Goal: Task Accomplishment & Management: Use online tool/utility

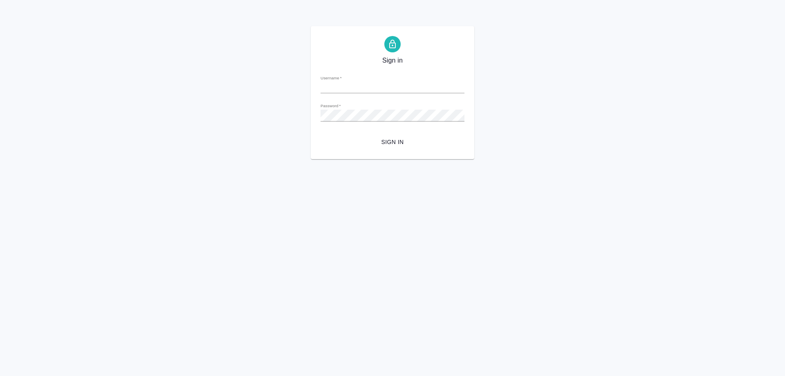
type input "[PERSON_NAME][EMAIL_ADDRESS][DOMAIN_NAME]"
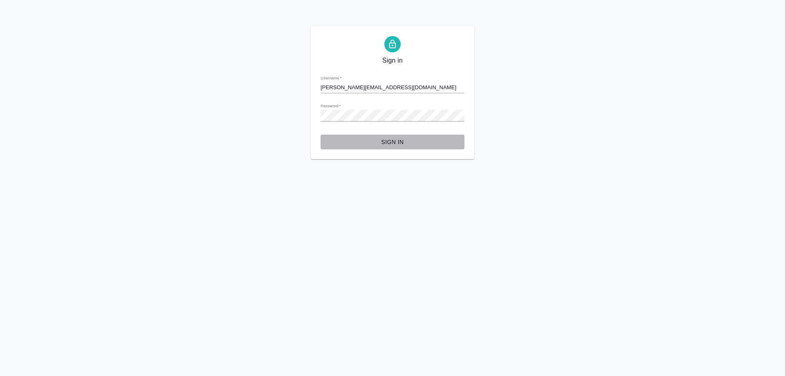
click at [389, 138] on span "Sign in" at bounding box center [392, 142] width 131 height 10
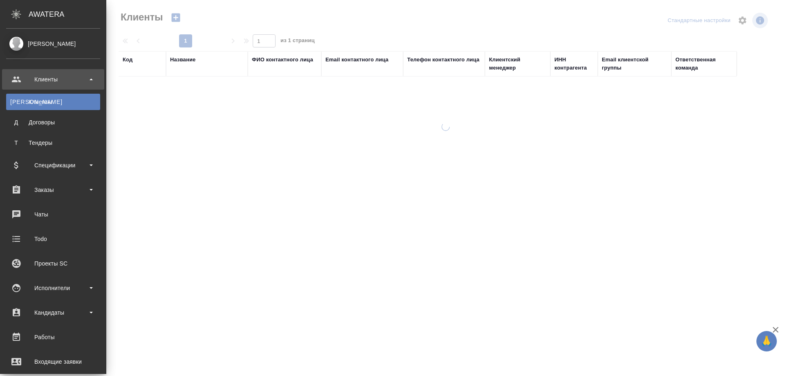
select select "RU"
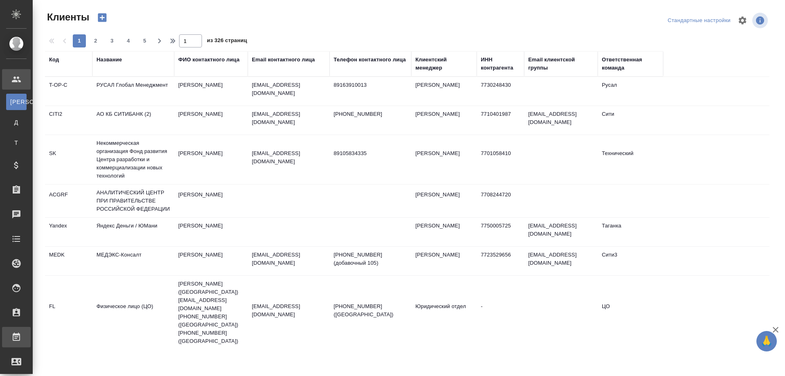
click at [16, 336] on div "Работы" at bounding box center [6, 337] width 20 height 12
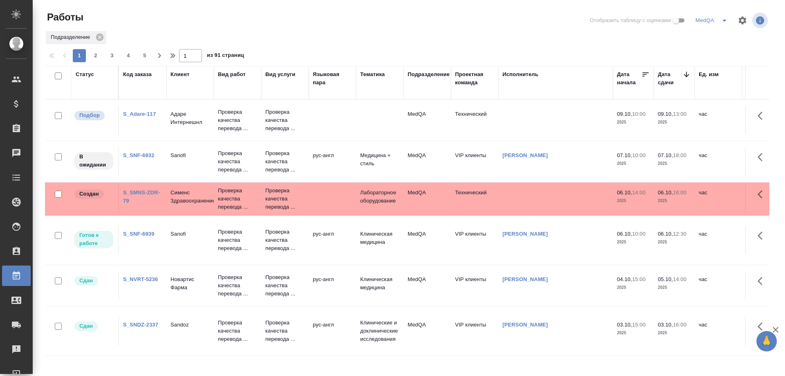
click at [135, 233] on link "S_SNF-6939" at bounding box center [138, 233] width 31 height 6
click at [136, 231] on link "S_SNF-6939" at bounding box center [138, 233] width 31 height 6
click at [137, 235] on link "S_SNF-6939" at bounding box center [138, 233] width 31 height 6
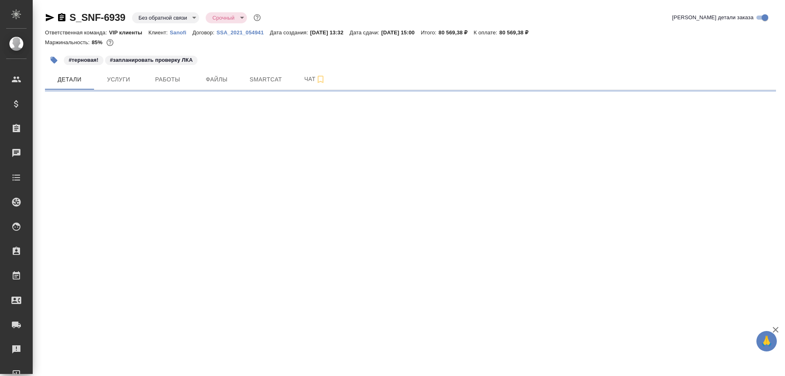
select select "RU"
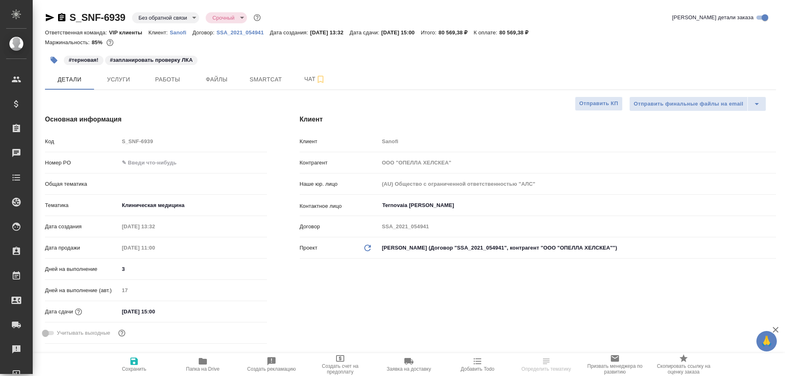
type textarea "x"
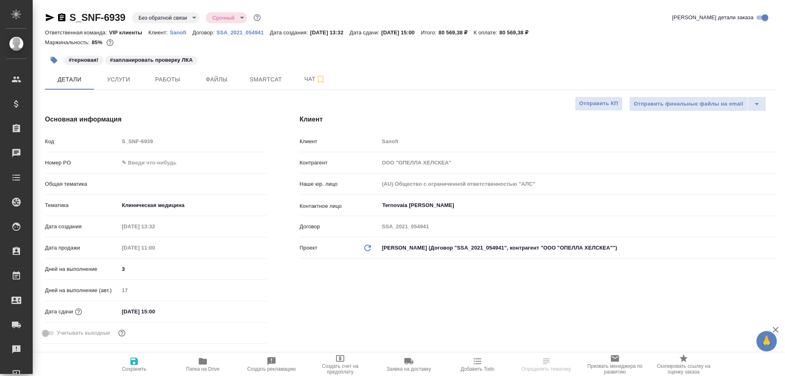
type textarea "x"
click at [173, 83] on span "Работы" at bounding box center [167, 79] width 39 height 10
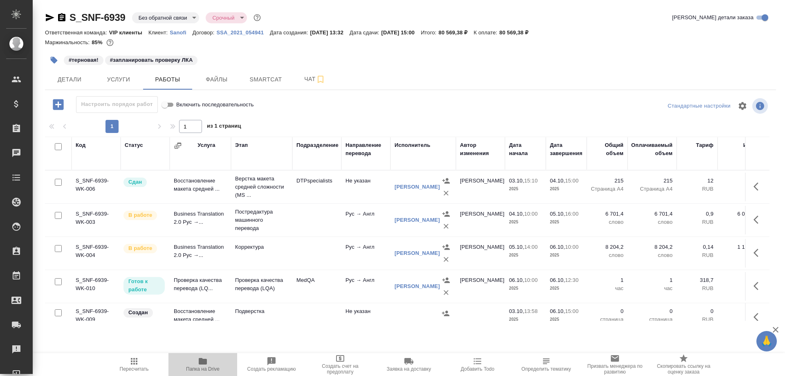
click at [200, 361] on icon "button" at bounding box center [203, 361] width 8 height 7
click at [265, 79] on span "Smartcat" at bounding box center [265, 79] width 39 height 10
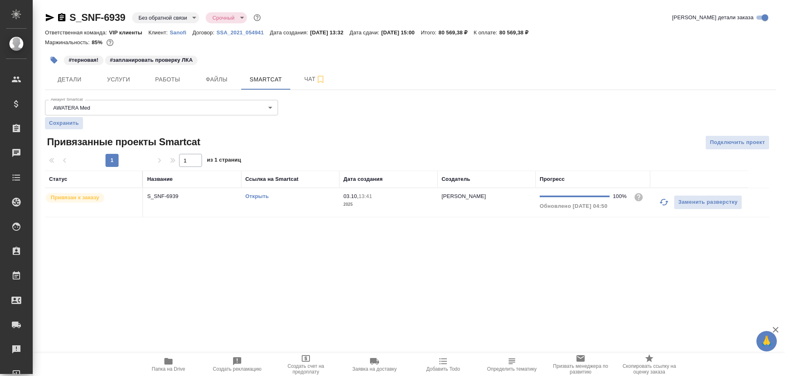
click at [254, 196] on link "Открыть" at bounding box center [256, 196] width 23 height 6
click at [172, 83] on span "Работы" at bounding box center [167, 79] width 39 height 10
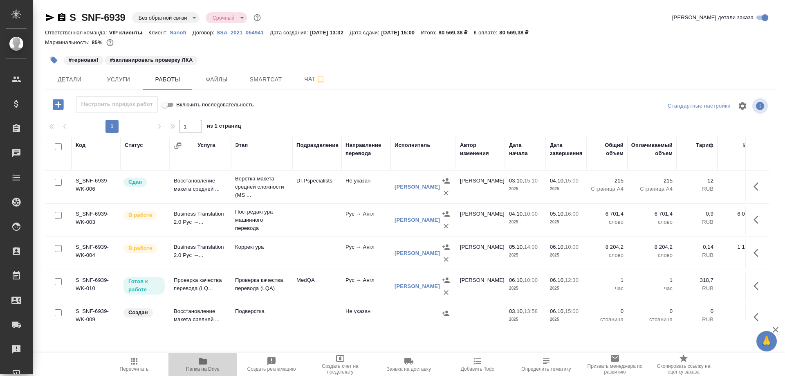
click at [204, 363] on icon "button" at bounding box center [203, 361] width 8 height 7
click at [260, 82] on span "Smartcat" at bounding box center [265, 79] width 39 height 10
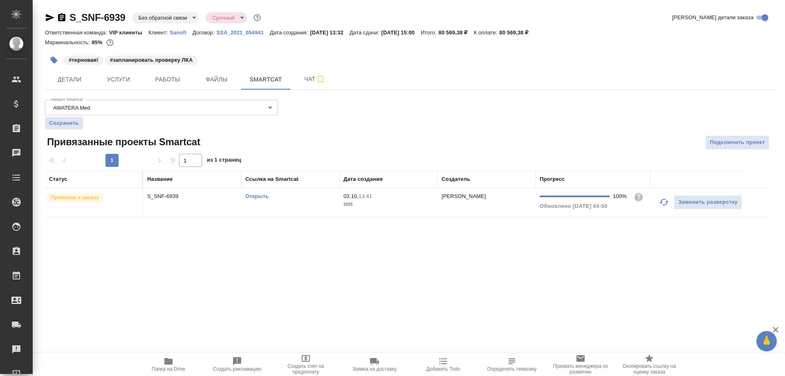
click at [254, 196] on link "Открыть" at bounding box center [256, 196] width 23 height 6
click at [49, 16] on icon "button" at bounding box center [50, 17] width 9 height 7
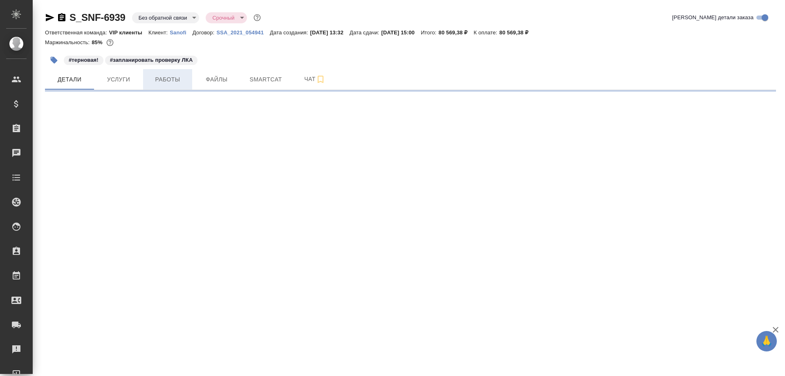
select select "RU"
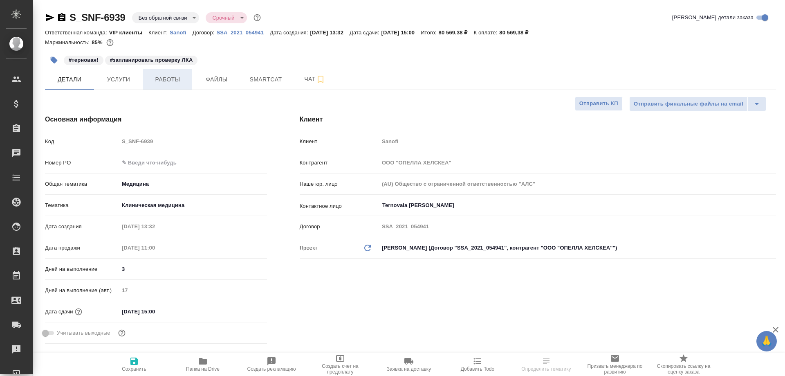
type textarea "x"
click at [165, 80] on span "Работы" at bounding box center [167, 79] width 39 height 10
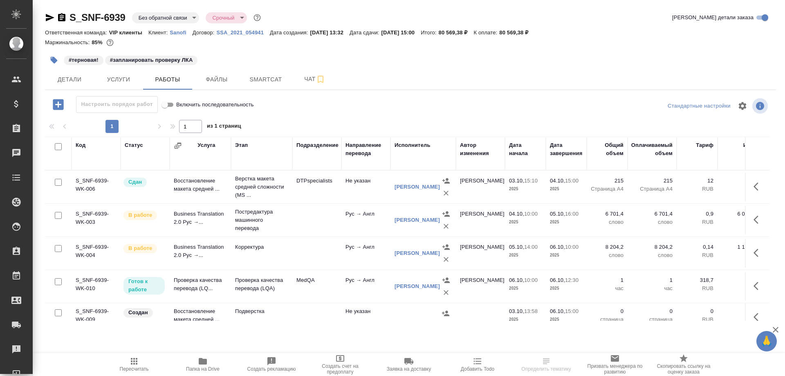
click at [189, 283] on td "Проверка качества перевода (LQ..." at bounding box center [200, 286] width 61 height 29
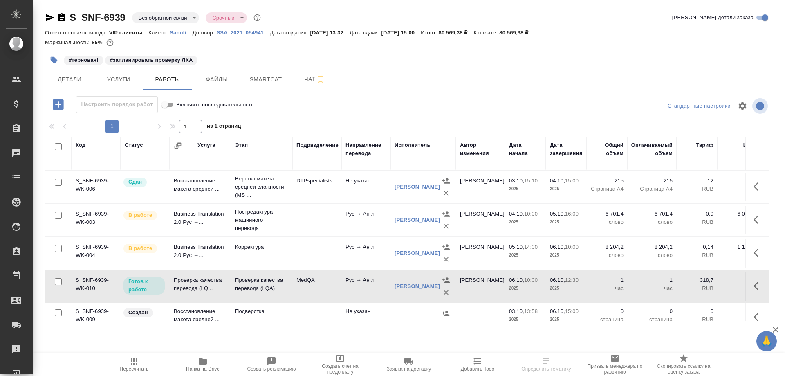
click at [189, 283] on td "Проверка качества перевода (LQ..." at bounding box center [200, 286] width 61 height 29
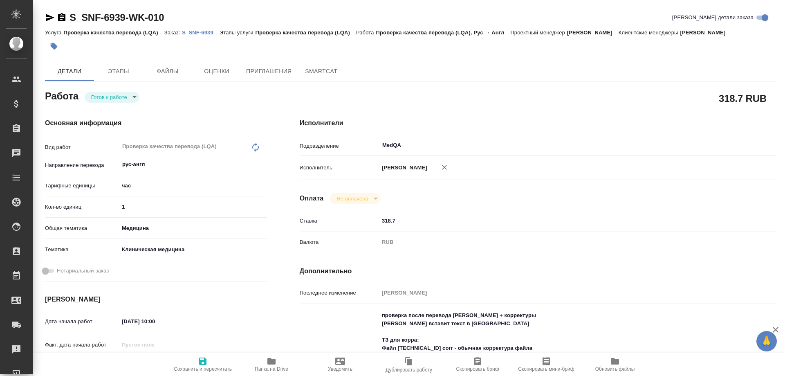
type textarea "x"
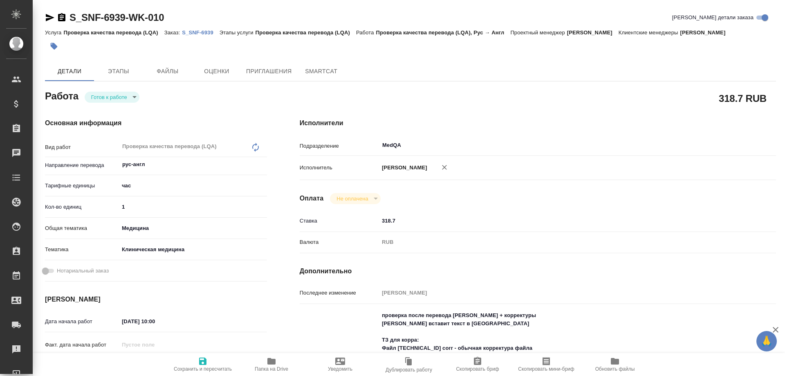
type textarea "x"
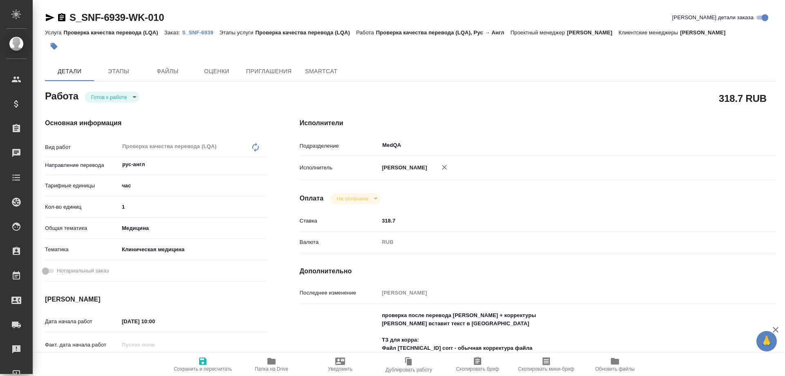
type textarea "x"
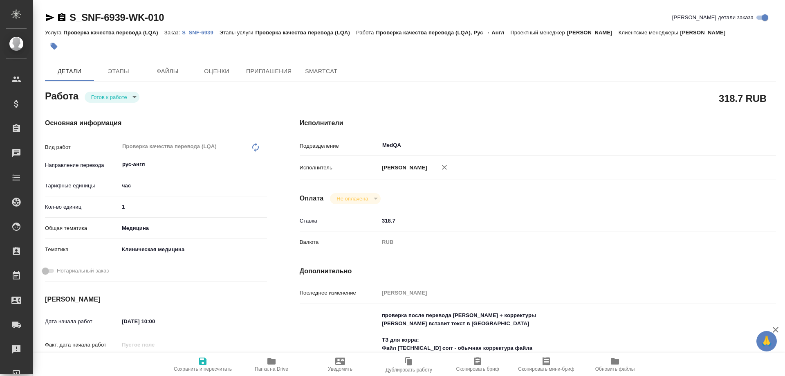
type textarea "x"
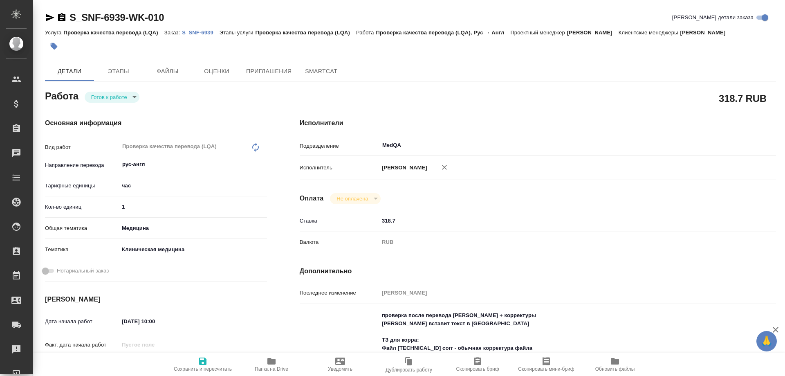
type textarea "x"
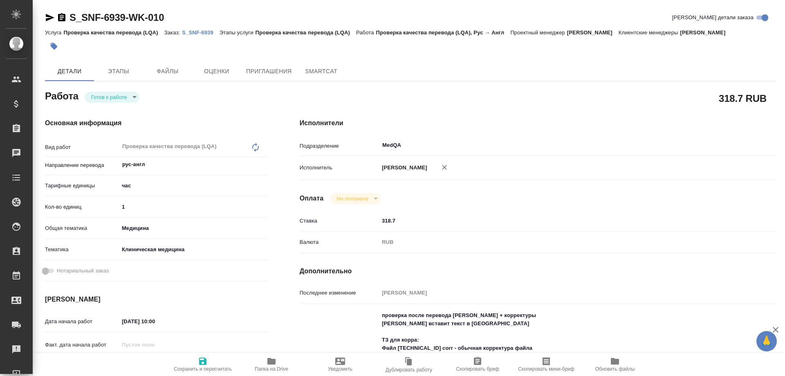
type textarea "x"
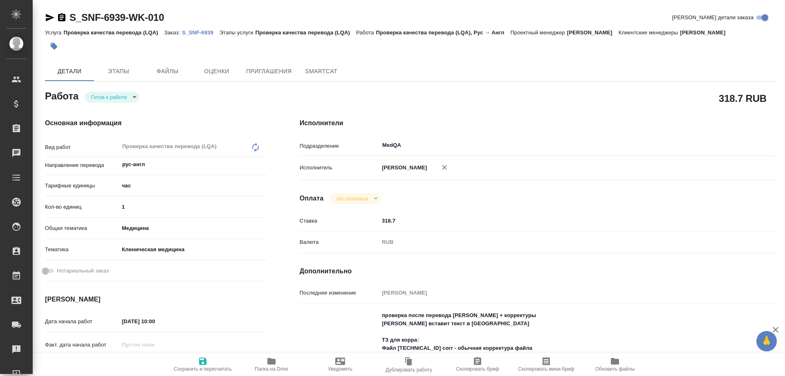
type textarea "x"
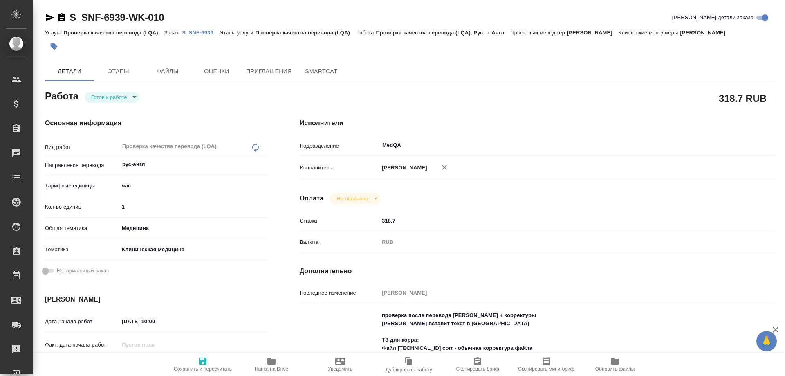
type textarea "x"
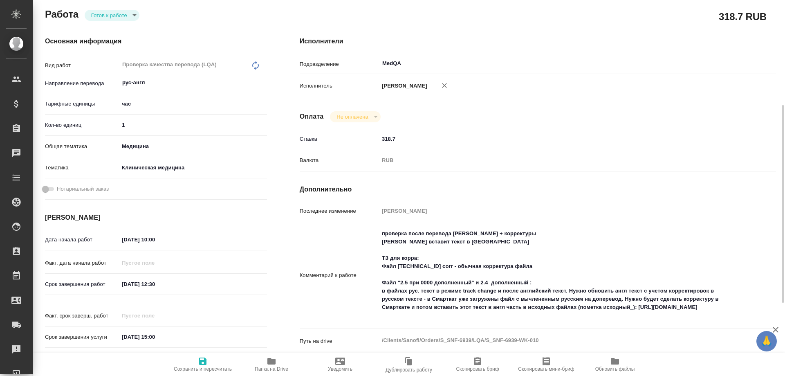
scroll to position [163, 0]
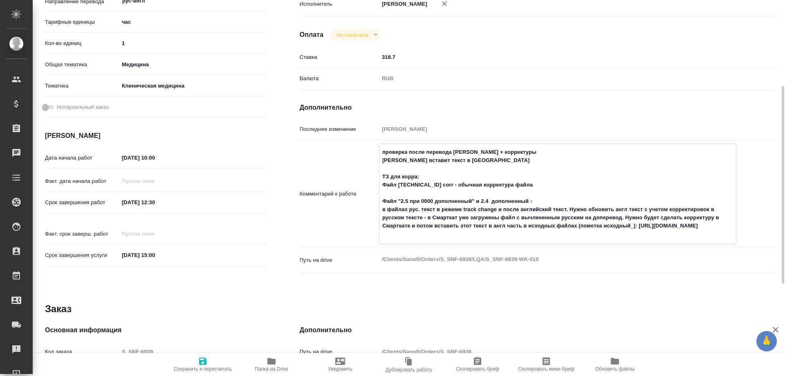
drag, startPoint x: 381, startPoint y: 243, endPoint x: 510, endPoint y: 242, distance: 128.3
click at [510, 241] on textarea "проверка после перевода Лажинцевой + корректуры корр Коваленко вставит текст в …" at bounding box center [557, 193] width 356 height 96
type textarea "x"
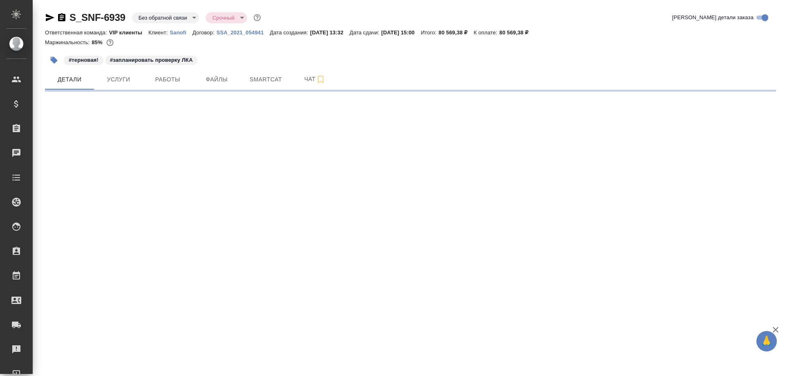
select select "RU"
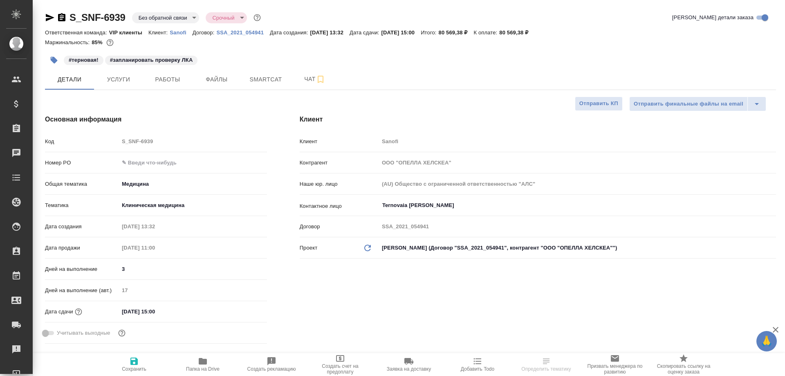
type textarea "x"
click at [266, 80] on span "Smartcat" at bounding box center [265, 79] width 39 height 10
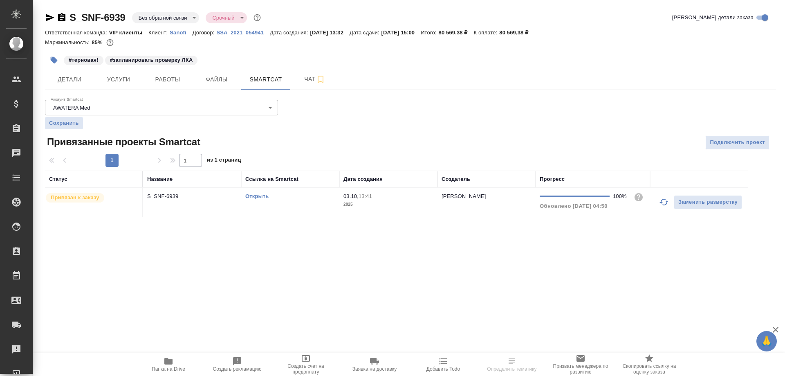
click at [256, 194] on link "Открыть" at bounding box center [256, 196] width 23 height 6
click at [167, 76] on span "Работы" at bounding box center [167, 79] width 39 height 10
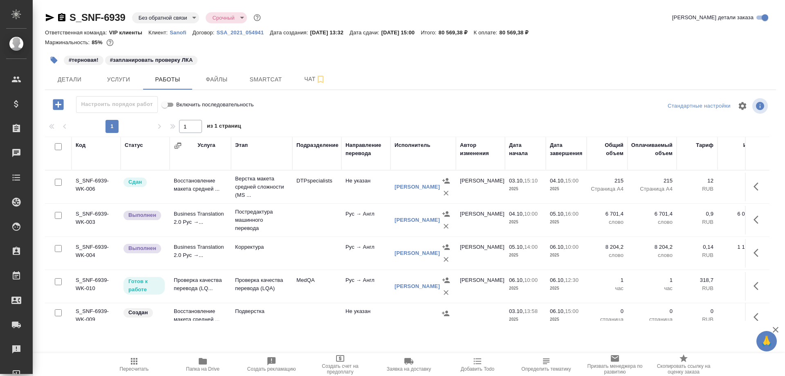
click at [196, 282] on td "Проверка качества перевода (LQ..." at bounding box center [200, 286] width 61 height 29
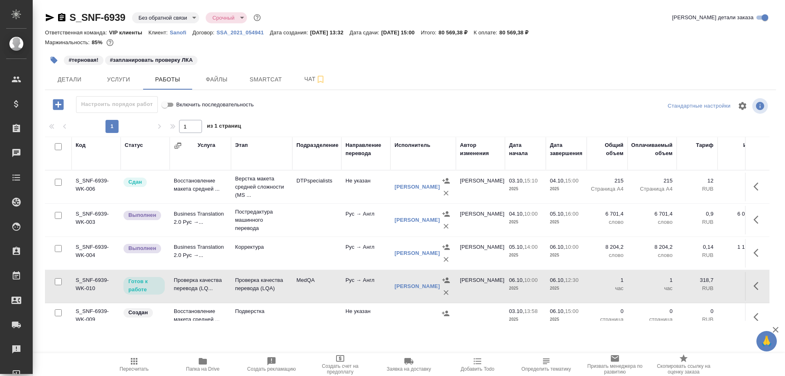
click at [196, 282] on td "Проверка качества перевода (LQ..." at bounding box center [200, 286] width 61 height 29
click at [269, 79] on span "Smartcat" at bounding box center [265, 79] width 39 height 10
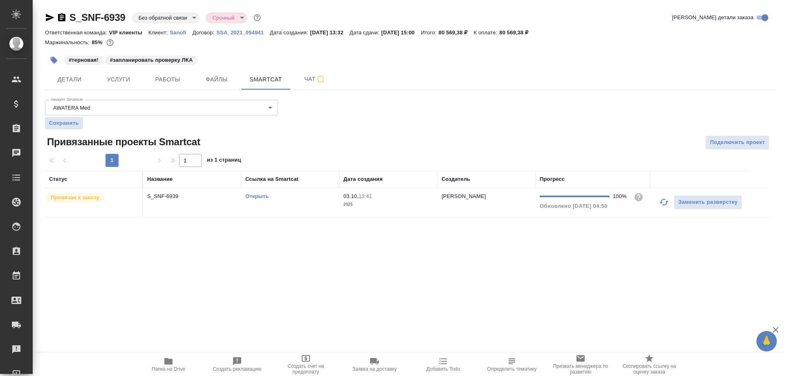
click at [255, 195] on link "Открыть" at bounding box center [256, 196] width 23 height 6
click at [168, 361] on icon "button" at bounding box center [168, 361] width 8 height 7
click at [259, 196] on link "Открыть" at bounding box center [256, 196] width 23 height 6
click at [175, 78] on span "Работы" at bounding box center [167, 79] width 39 height 10
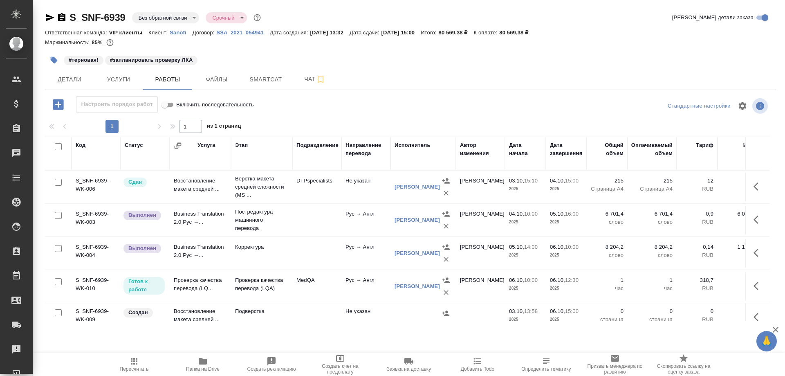
click at [197, 280] on td "Проверка качества перевода (LQ..." at bounding box center [200, 286] width 61 height 29
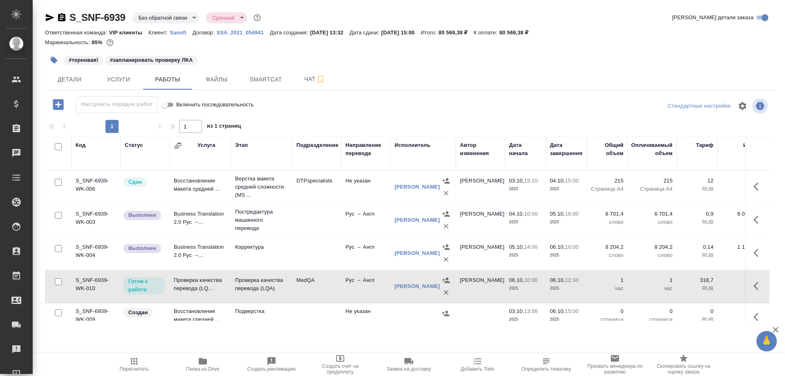
click at [197, 280] on td "Проверка качества перевода (LQ..." at bounding box center [200, 286] width 61 height 29
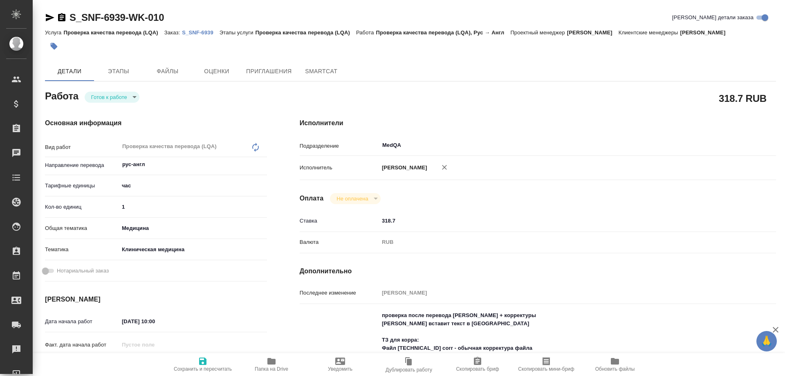
type textarea "x"
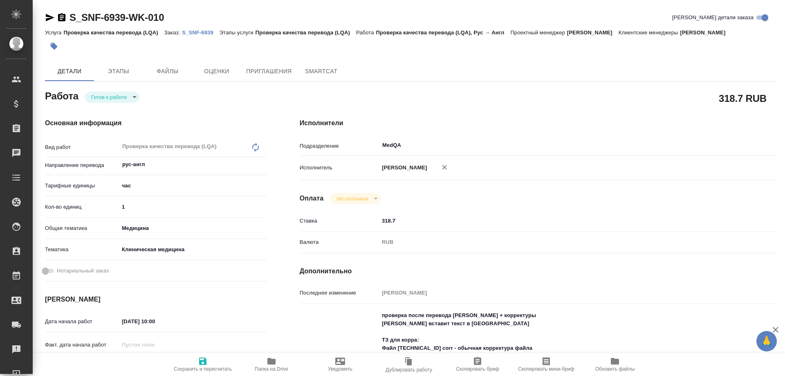
type textarea "x"
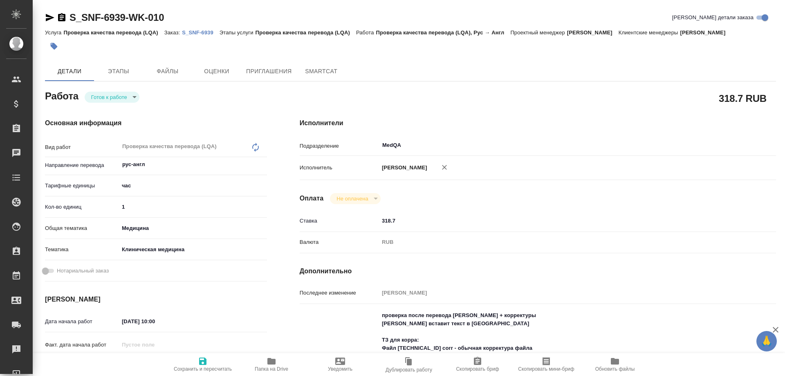
type textarea "x"
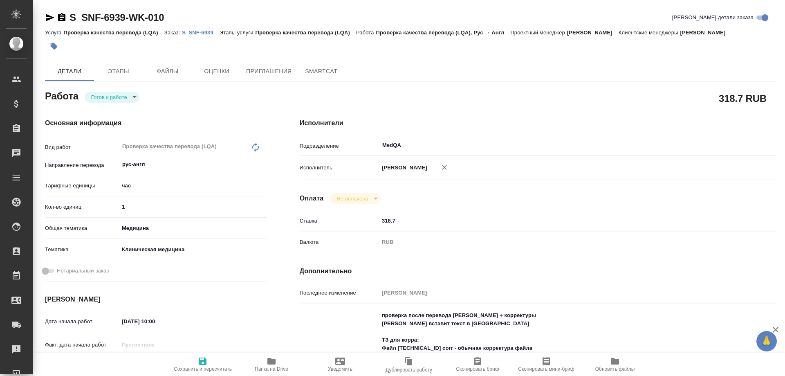
type textarea "x"
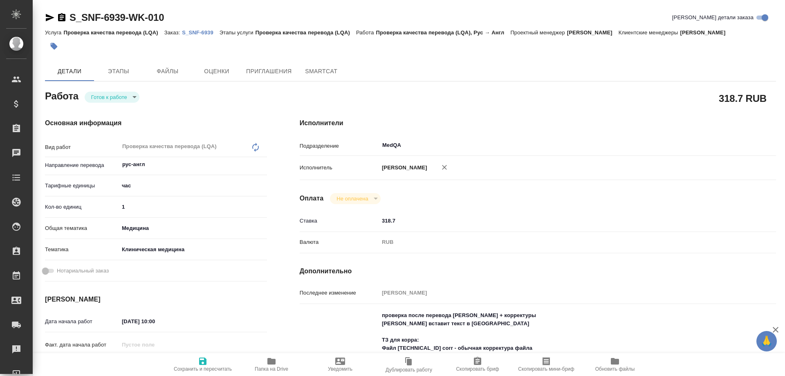
type textarea "x"
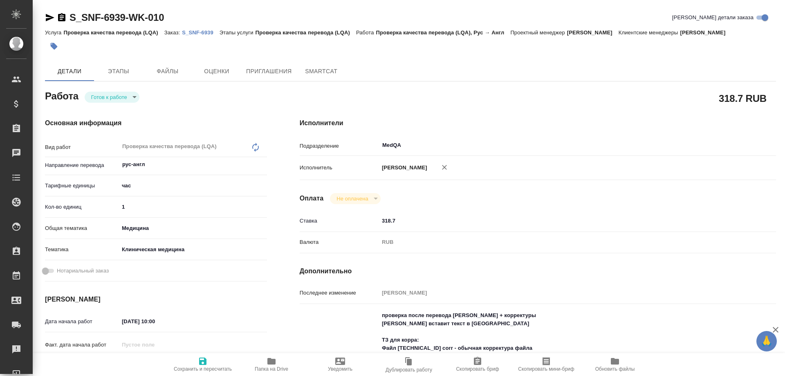
type textarea "x"
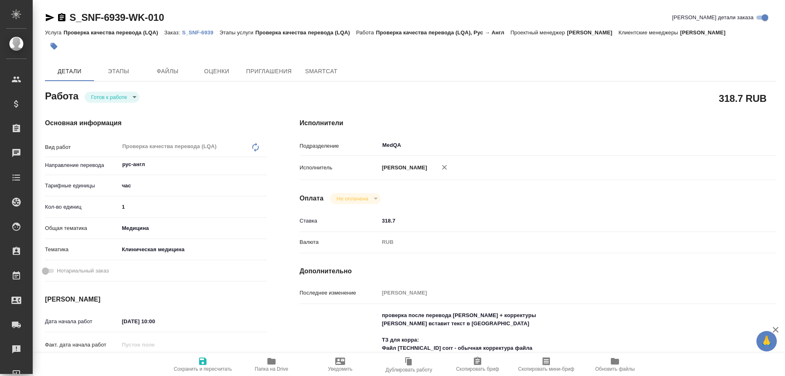
scroll to position [163, 0]
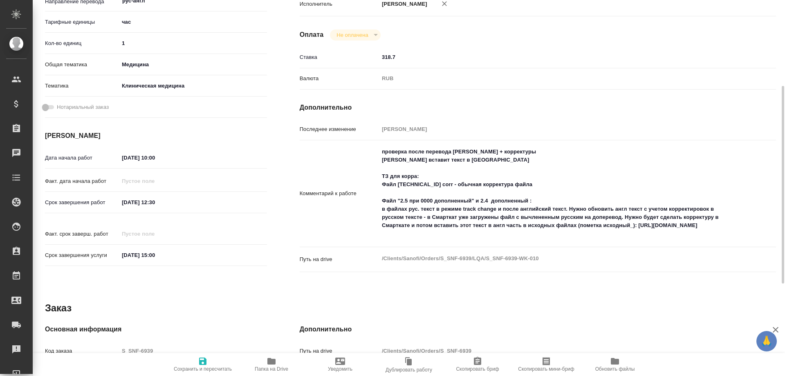
type textarea "x"
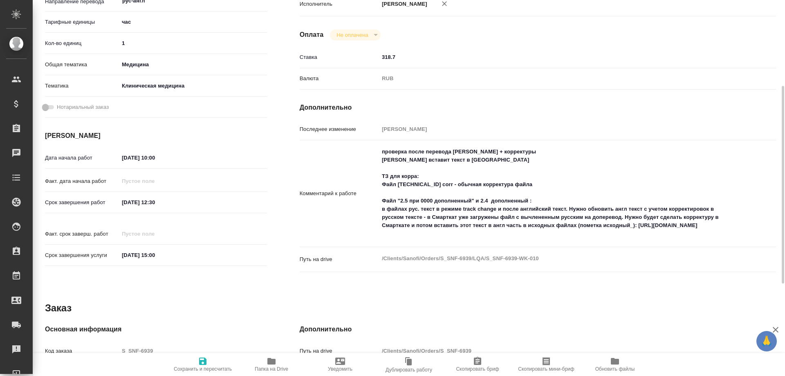
type textarea "x"
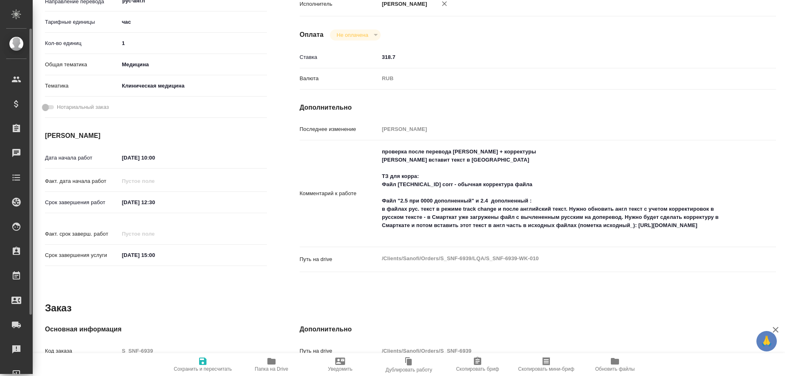
type textarea "x"
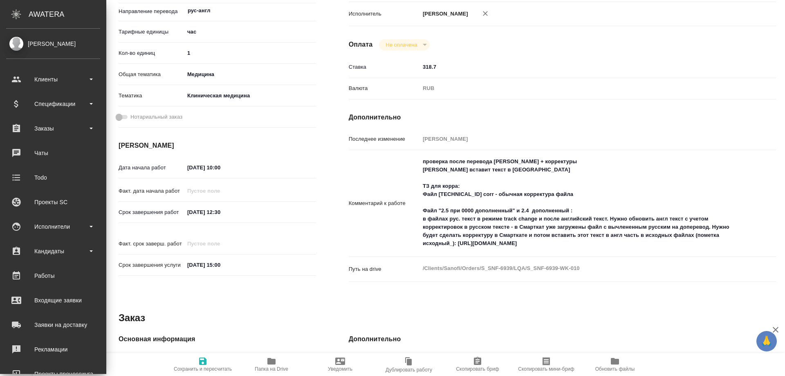
type textarea "x"
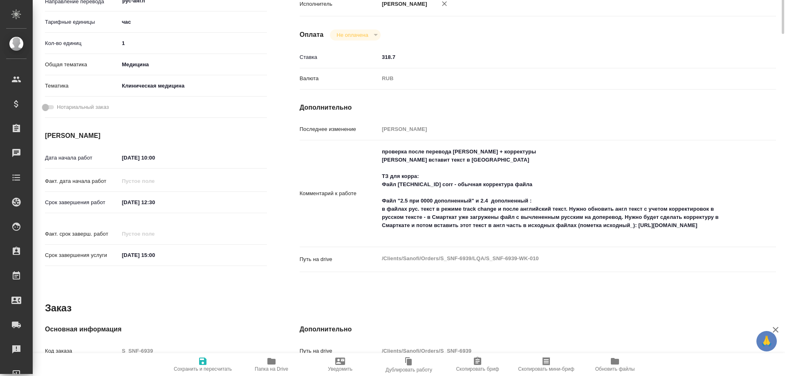
scroll to position [0, 0]
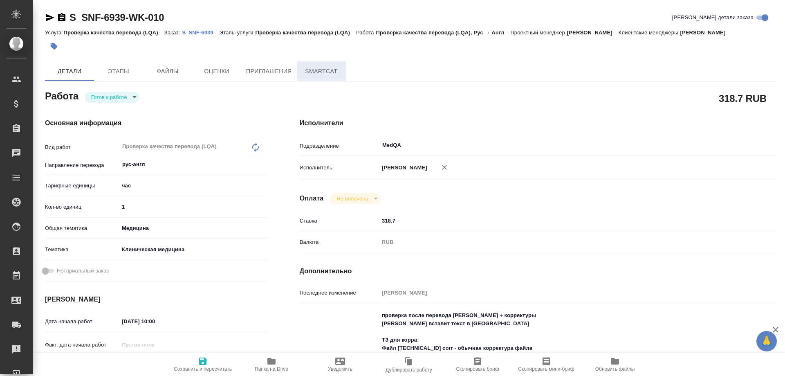
click at [326, 69] on span "SmartCat" at bounding box center [321, 71] width 39 height 10
type textarea "x"
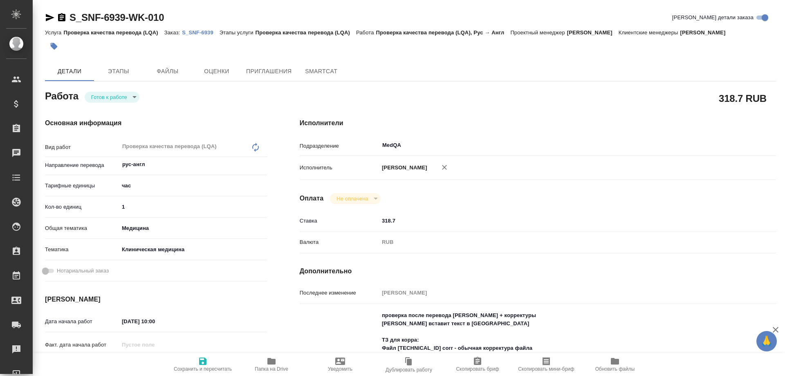
type textarea "x"
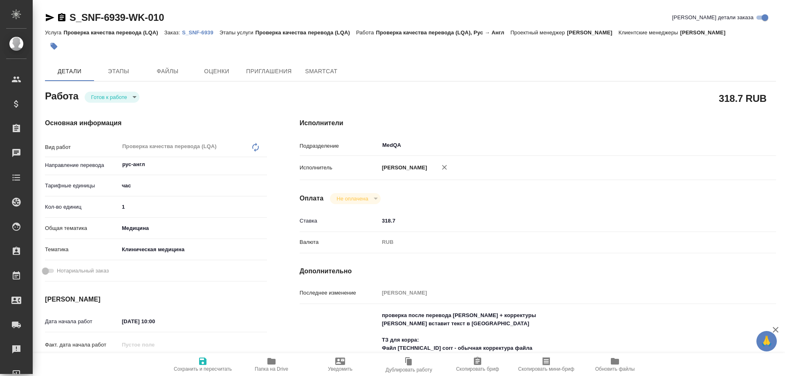
type textarea "x"
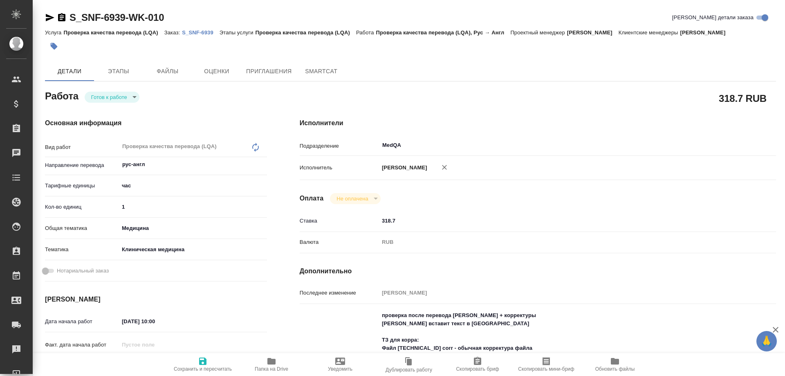
type textarea "x"
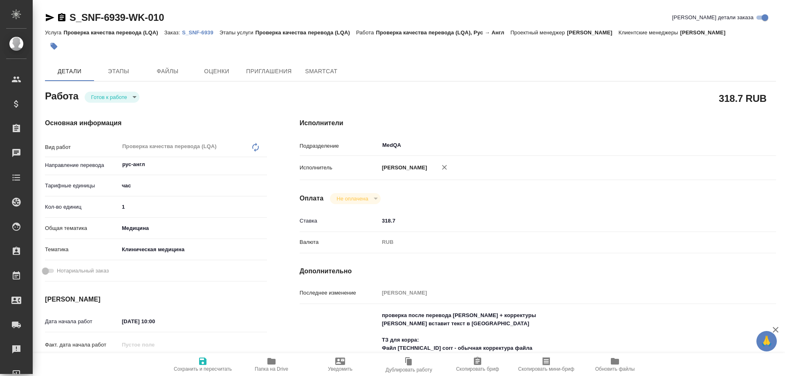
type textarea "x"
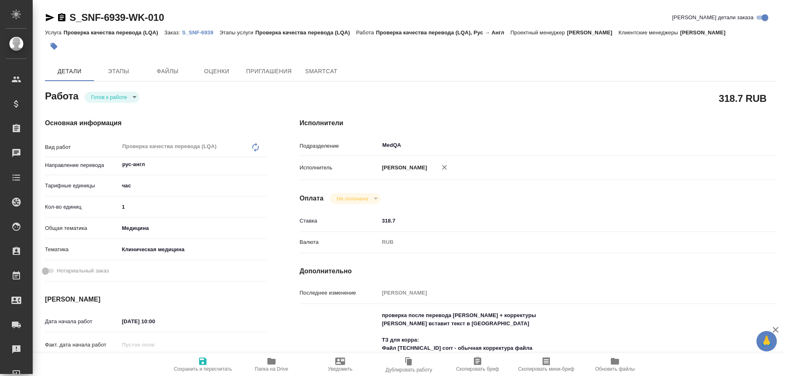
type textarea "x"
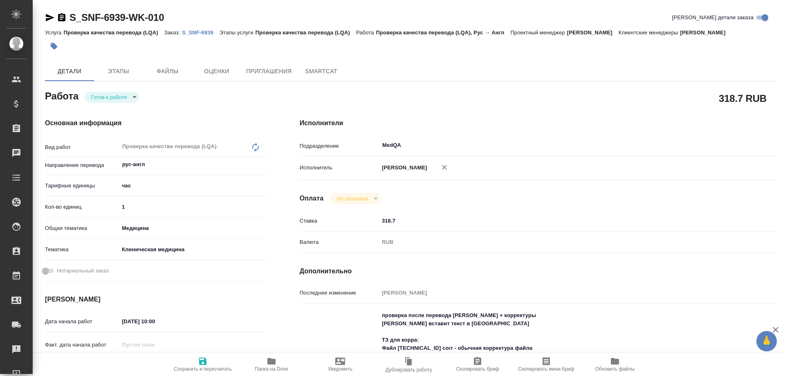
type textarea "x"
click at [125, 96] on body "🙏 .cls-1 fill:#fff; AWATERA [PERSON_NAME] Спецификации Заказы Чаты Todo Проекты…" at bounding box center [392, 188] width 785 height 376
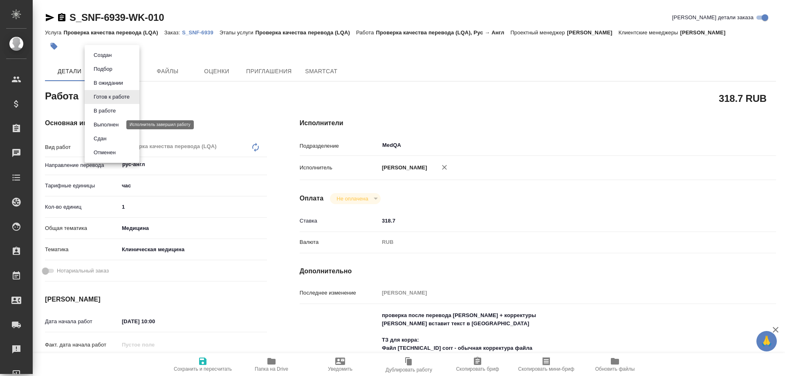
type textarea "x"
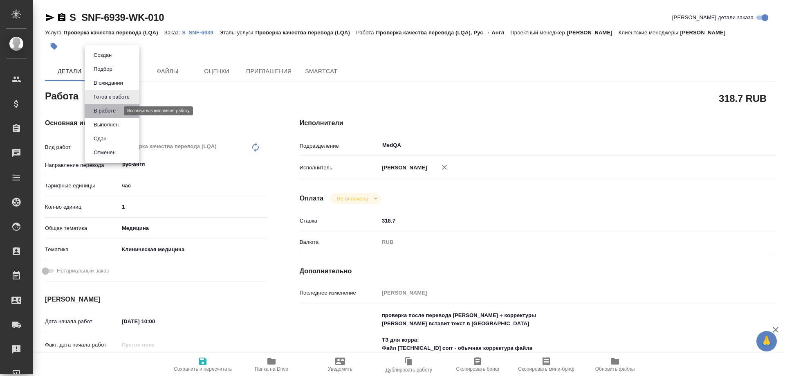
click at [115, 107] on button "В работе" at bounding box center [104, 110] width 27 height 9
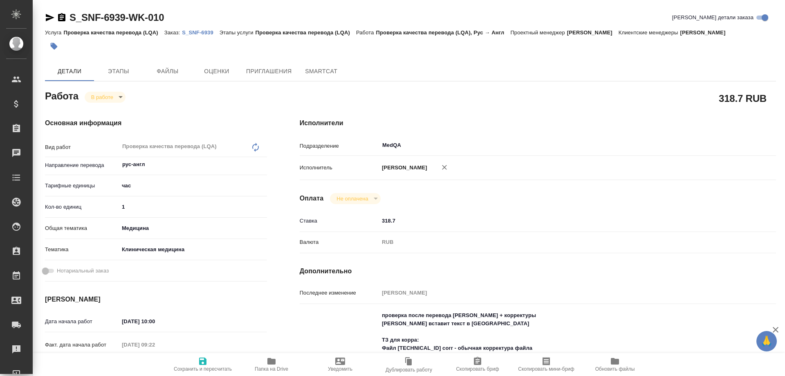
type textarea "x"
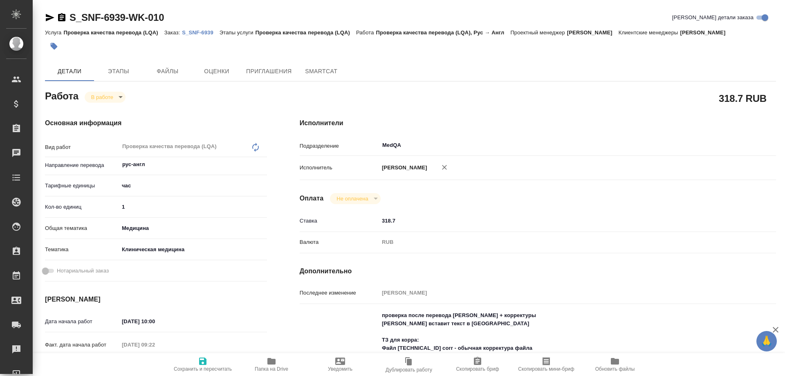
type textarea "x"
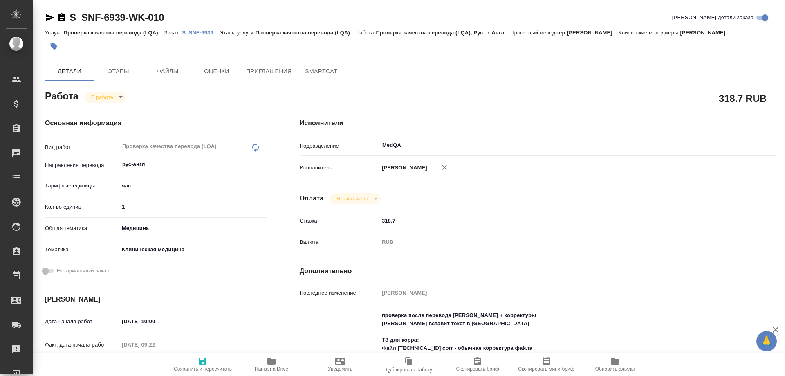
type textarea "x"
